Goal: Task Accomplishment & Management: Manage account settings

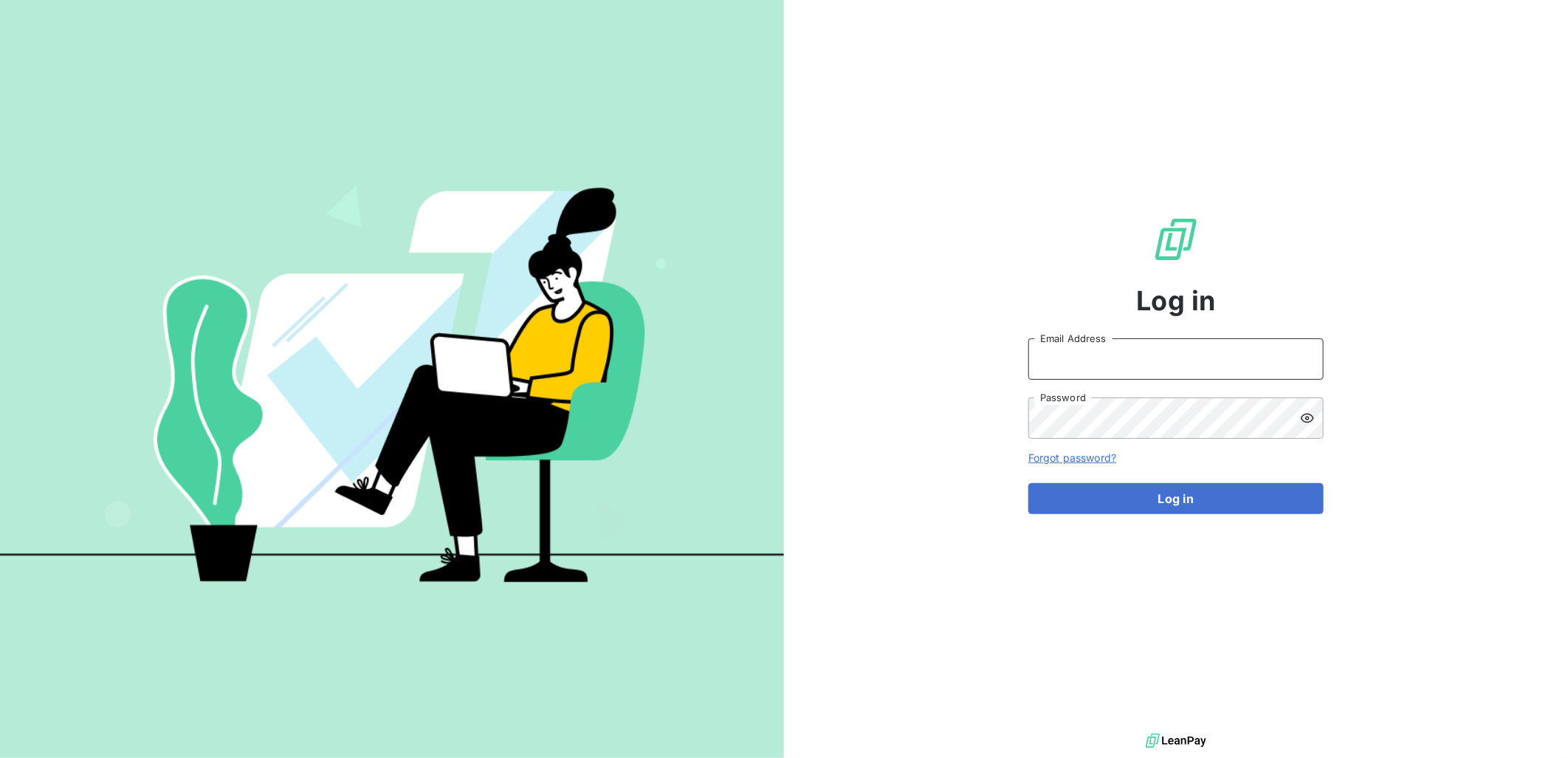
type input "[PERSON_NAME][EMAIL_ADDRESS][PERSON_NAME][DOMAIN_NAME]"
drag, startPoint x: 1183, startPoint y: 617, endPoint x: 1190, endPoint y: 607, distance: 12.2
click at [1190, 607] on div "Log in [PERSON_NAME][EMAIL_ADDRESS][PERSON_NAME][DOMAIN_NAME] Email Address Pas…" at bounding box center [1176, 365] width 295 height 730
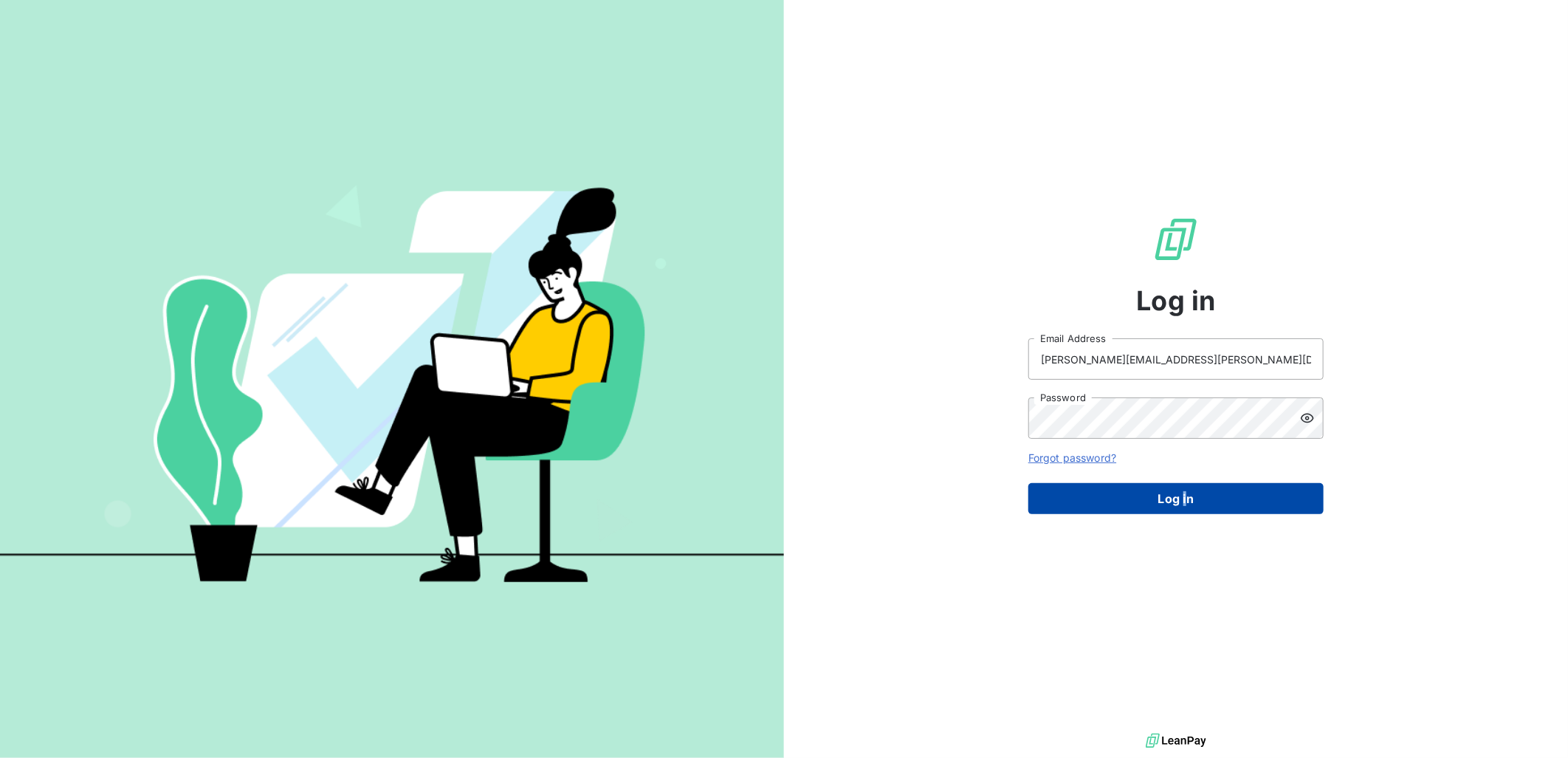
drag, startPoint x: 1190, startPoint y: 607, endPoint x: 1153, endPoint y: 485, distance: 127.5
click at [1153, 485] on button "Log in" at bounding box center [1176, 498] width 295 height 31
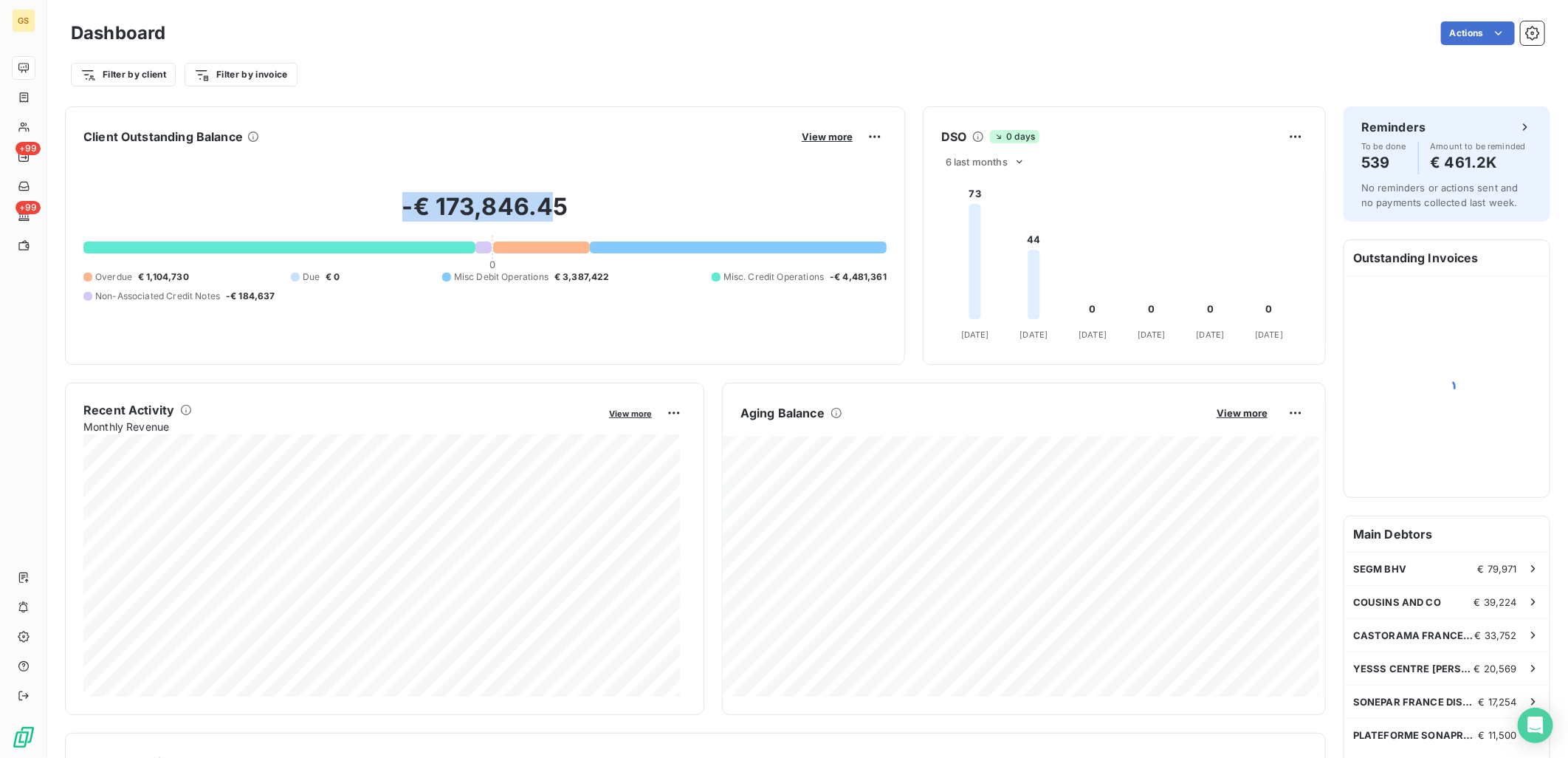
drag, startPoint x: 344, startPoint y: 193, endPoint x: 544, endPoint y: 209, distance: 200.6
click at [544, 209] on h2 "-€ 173,846.45" at bounding box center [484, 214] width 803 height 45
click at [572, 208] on h2 "-€ 173,846.45" at bounding box center [484, 214] width 803 height 45
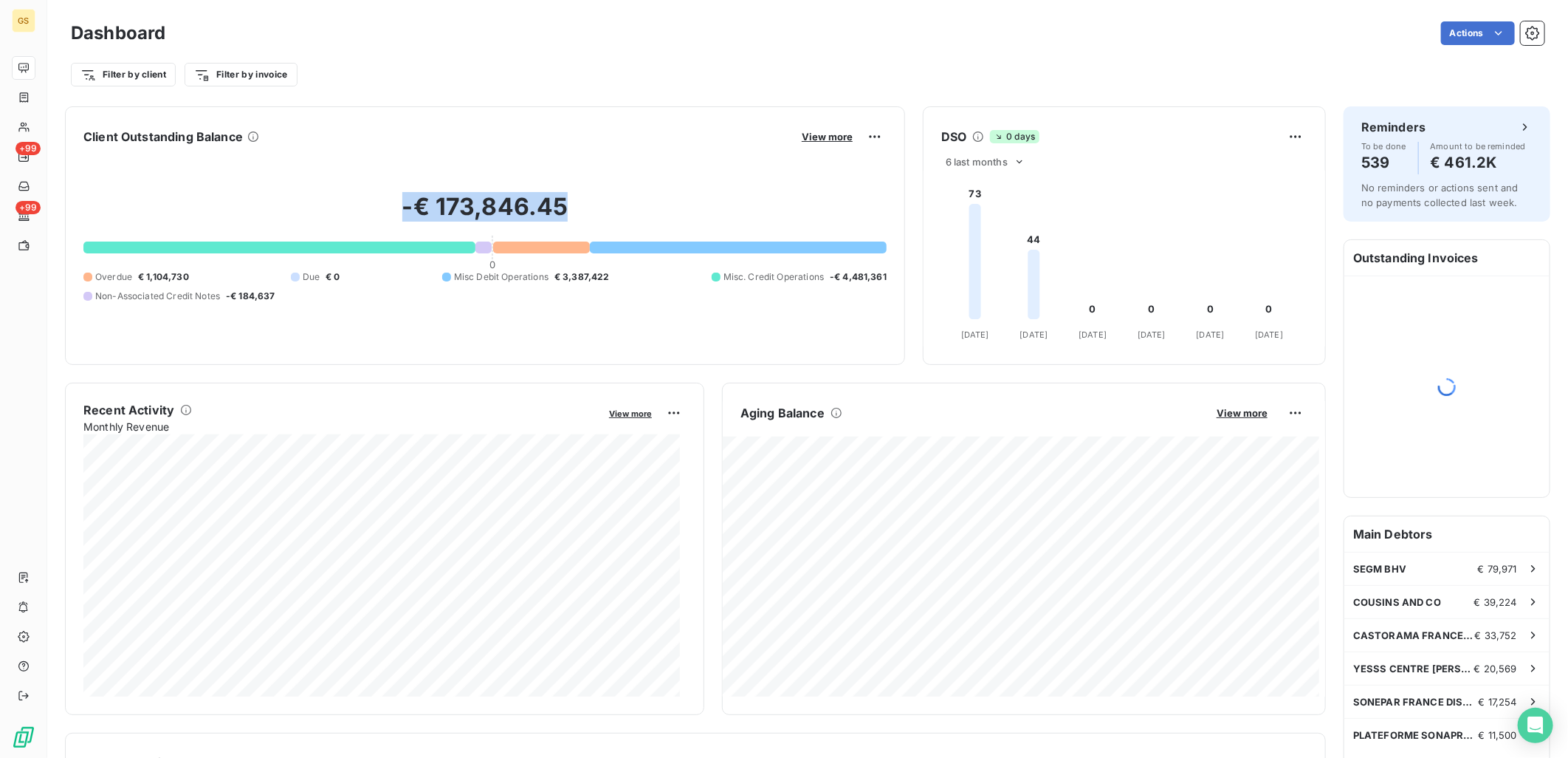
click at [572, 208] on h2 "-€ 173,846.45" at bounding box center [484, 214] width 803 height 45
drag, startPoint x: 572, startPoint y: 208, endPoint x: 497, endPoint y: 211, distance: 75.1
click at [497, 211] on h2 "-€ 173,846.45" at bounding box center [484, 214] width 803 height 45
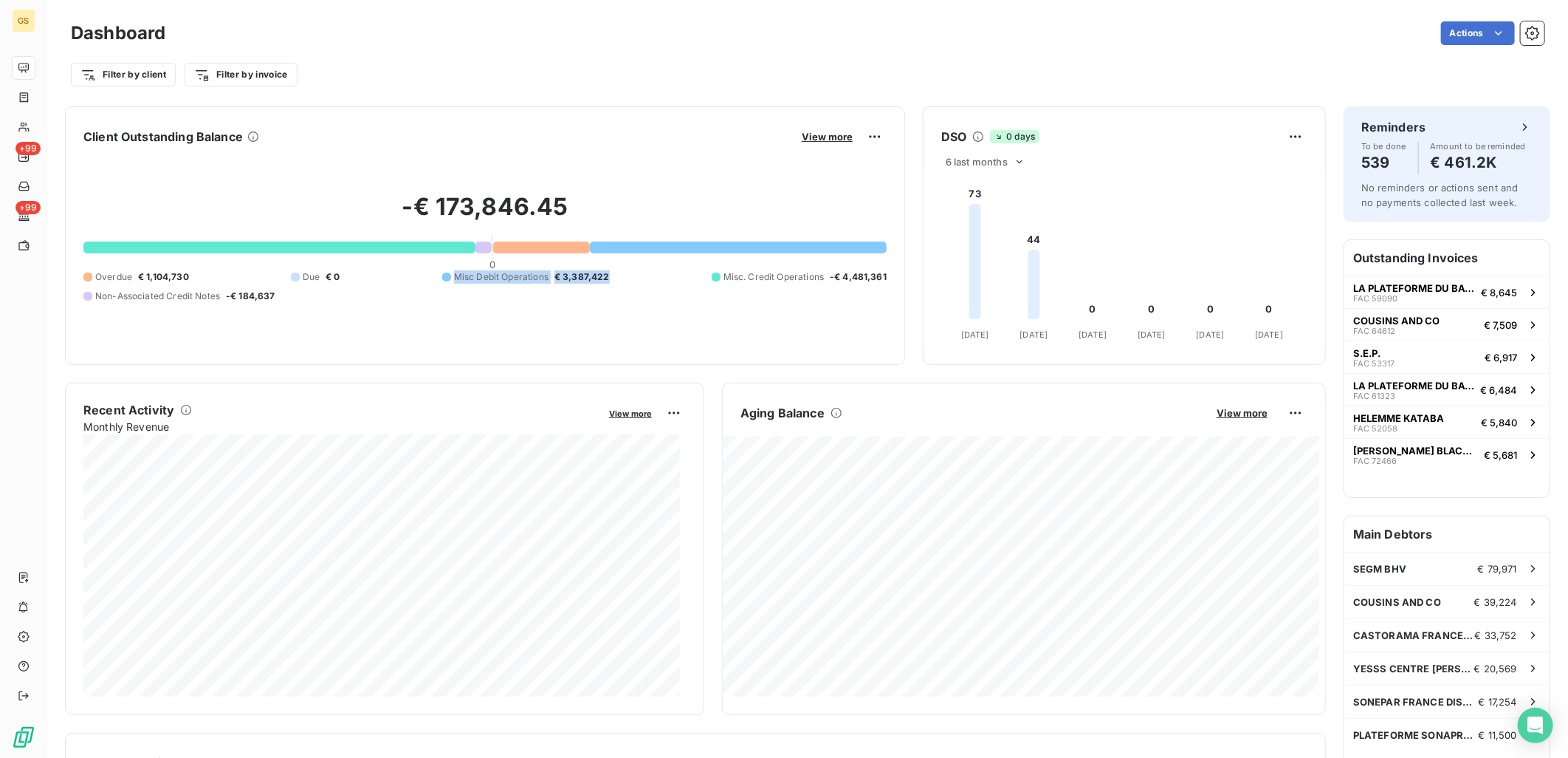
drag, startPoint x: 443, startPoint y: 278, endPoint x: 628, endPoint y: 278, distance: 185.0
click at [628, 278] on div "Overdue € 1,104,730 Due € 0 Misc Debit Operations € 3,387,422 Misc. Credit Oper…" at bounding box center [484, 286] width 803 height 32
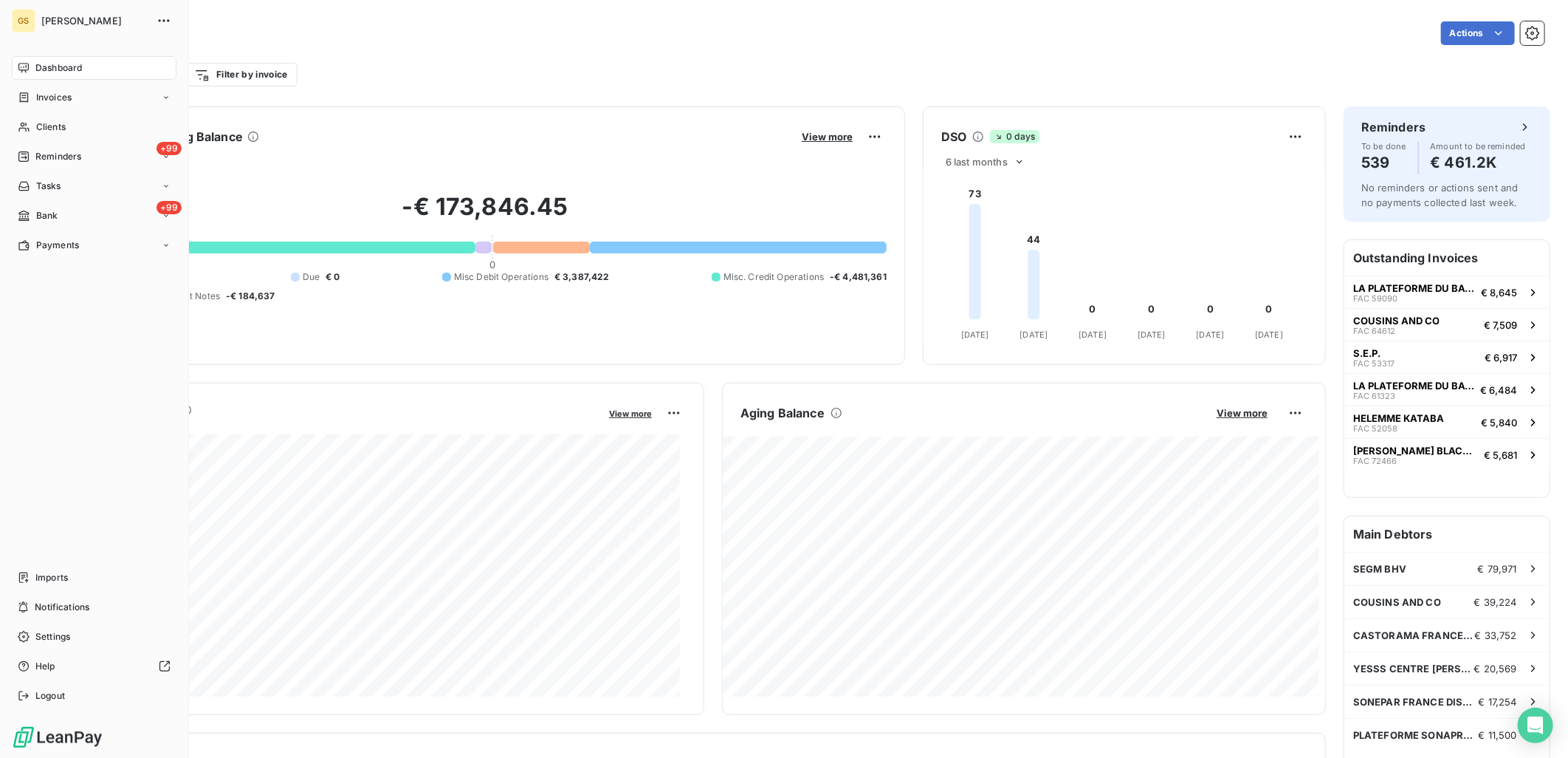
click at [10, 218] on div "[PERSON_NAME] SUDRON Dashboard Invoices Clients +99 Reminders Tasks +99 Bank Pa…" at bounding box center [95, 379] width 189 height 758
click at [46, 213] on span "Bank" at bounding box center [46, 215] width 22 height 13
